Goal: Task Accomplishment & Management: Use online tool/utility

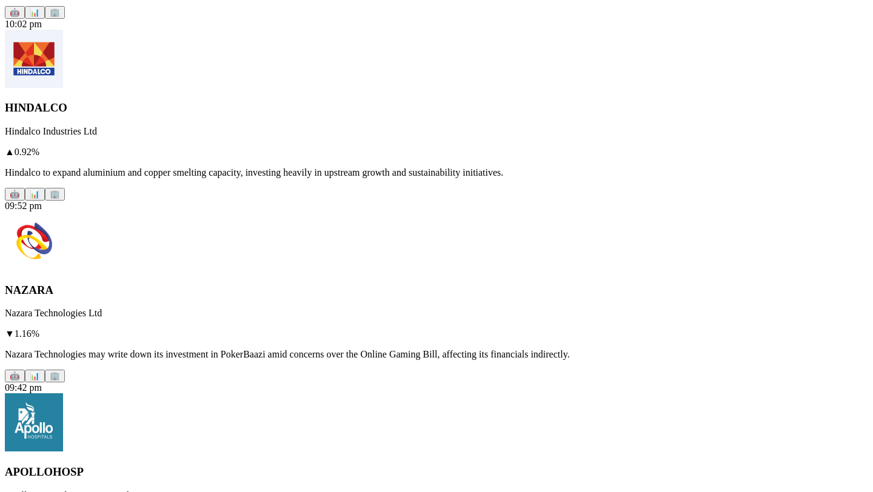
scroll to position [119, 0]
